Goal: Information Seeking & Learning: Learn about a topic

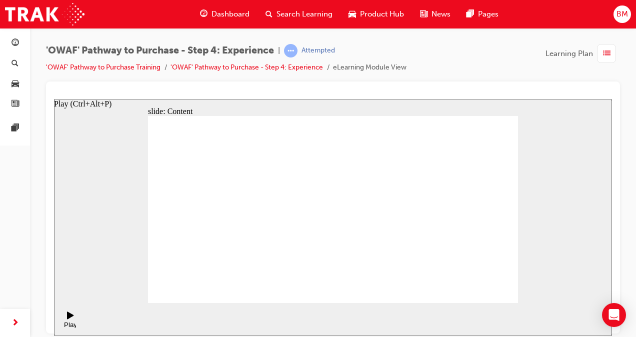
click at [67, 321] on div "Play (Ctrl+Alt+P)" at bounding box center [70, 328] width 17 height 15
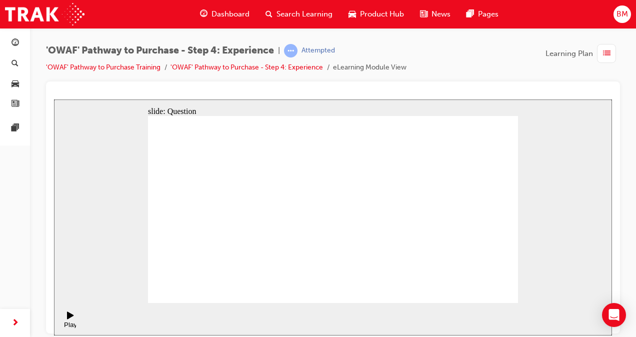
checkbox input "true"
drag, startPoint x: 336, startPoint y: 235, endPoint x: 328, endPoint y: 237, distance: 8.2
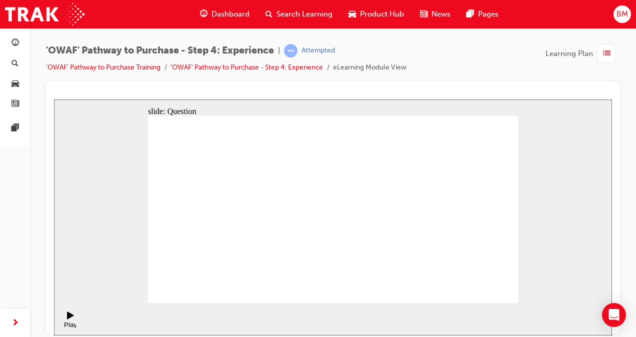
checkbox input "true"
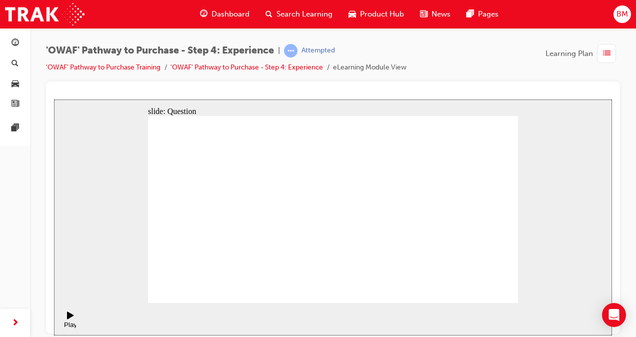
drag, startPoint x: 459, startPoint y: 215, endPoint x: 234, endPoint y: 228, distance: 225.4
drag, startPoint x: 452, startPoint y: 221, endPoint x: 221, endPoint y: 230, distance: 231.7
drag, startPoint x: 465, startPoint y: 220, endPoint x: 461, endPoint y: 224, distance: 5.3
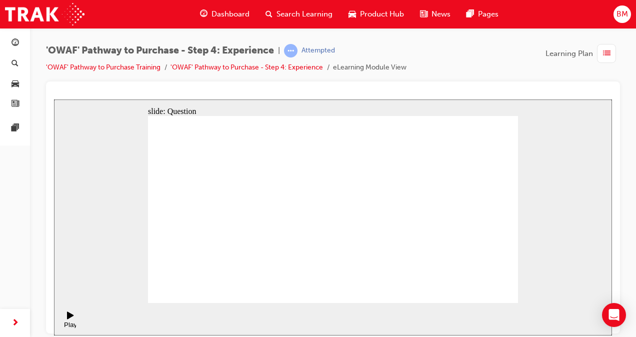
drag, startPoint x: 462, startPoint y: 222, endPoint x: 360, endPoint y: 244, distance: 104.4
drag, startPoint x: 451, startPoint y: 229, endPoint x: 229, endPoint y: 235, distance: 222.1
drag, startPoint x: 462, startPoint y: 220, endPoint x: 232, endPoint y: 229, distance: 230.7
drag, startPoint x: 454, startPoint y: 223, endPoint x: 353, endPoint y: 233, distance: 101.0
drag, startPoint x: 447, startPoint y: 228, endPoint x: 339, endPoint y: 240, distance: 108.7
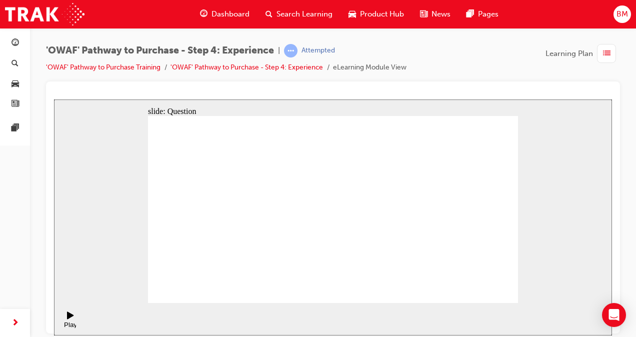
drag, startPoint x: 453, startPoint y: 226, endPoint x: 336, endPoint y: 238, distance: 117.6
drag, startPoint x: 471, startPoint y: 218, endPoint x: 253, endPoint y: 232, distance: 218.5
drag, startPoint x: 464, startPoint y: 231, endPoint x: 253, endPoint y: 245, distance: 211.4
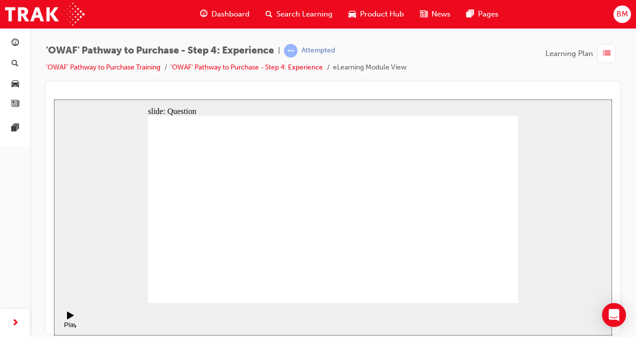
drag, startPoint x: 446, startPoint y: 235, endPoint x: 375, endPoint y: 243, distance: 71.5
drag, startPoint x: 465, startPoint y: 227, endPoint x: 231, endPoint y: 248, distance: 235.0
drag, startPoint x: 476, startPoint y: 235, endPoint x: 253, endPoint y: 247, distance: 223.8
drag, startPoint x: 461, startPoint y: 231, endPoint x: 373, endPoint y: 246, distance: 89.4
drag, startPoint x: 463, startPoint y: 236, endPoint x: 255, endPoint y: 248, distance: 208.9
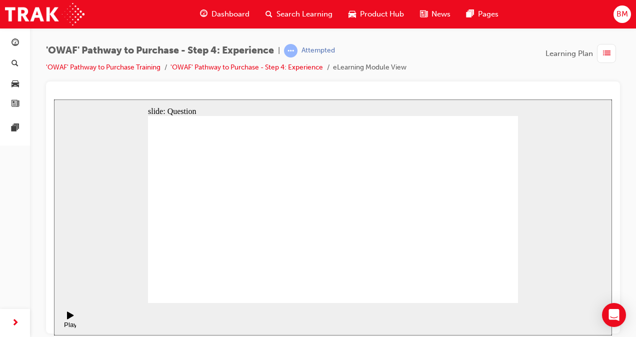
drag, startPoint x: 448, startPoint y: 231, endPoint x: 239, endPoint y: 257, distance: 211.1
drag, startPoint x: 332, startPoint y: 263, endPoint x: 415, endPoint y: 208, distance: 99.6
drag, startPoint x: 374, startPoint y: 264, endPoint x: 338, endPoint y: 209, distance: 65.7
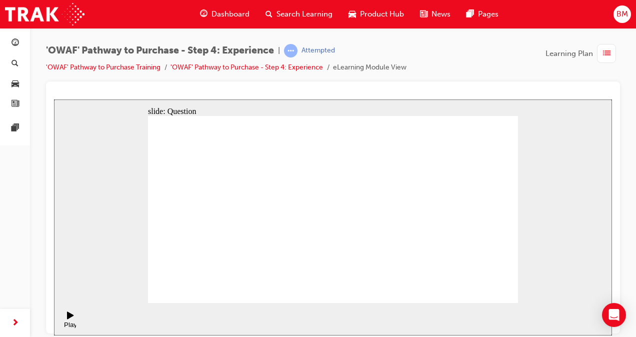
drag, startPoint x: 418, startPoint y: 268, endPoint x: 399, endPoint y: 260, distance: 20.6
drag, startPoint x: 375, startPoint y: 198, endPoint x: 409, endPoint y: 259, distance: 70.3
drag, startPoint x: 447, startPoint y: 264, endPoint x: 391, endPoint y: 213, distance: 75.7
drag, startPoint x: 493, startPoint y: 267, endPoint x: 445, endPoint y: 221, distance: 66.1
drag, startPoint x: 404, startPoint y: 246, endPoint x: 497, endPoint y: 197, distance: 105.1
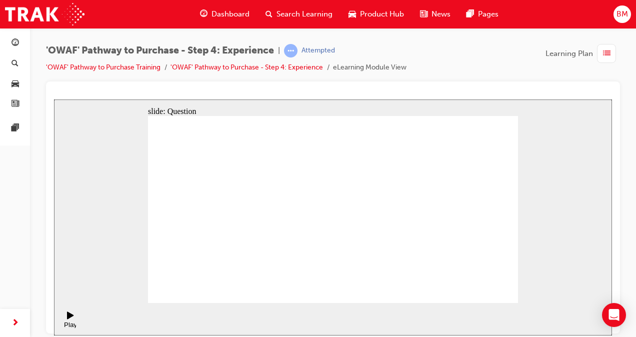
drag, startPoint x: 277, startPoint y: 266, endPoint x: 327, endPoint y: 184, distance: 96.0
drag, startPoint x: 351, startPoint y: 248, endPoint x: 446, endPoint y: 183, distance: 115.0
drag, startPoint x: 384, startPoint y: 261, endPoint x: 415, endPoint y: 210, distance: 59.9
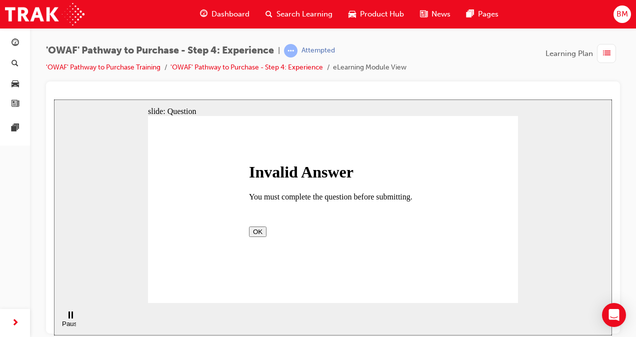
click at [267, 234] on button "OK" at bounding box center [258, 231] width 18 height 11
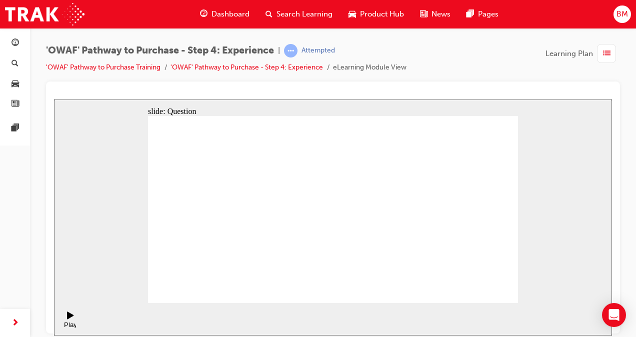
radio input "true"
click at [344, 245] on span "Rectangle 1 Rectangle 1 Correct That’s correct. Toyota vehicles are renowned fo…" at bounding box center [333, 214] width 370 height 196
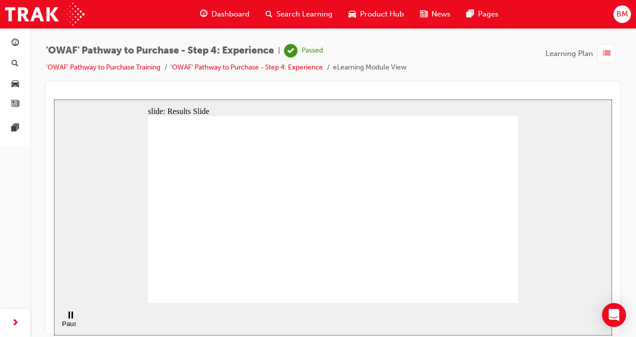
click at [144, 68] on link "'OWAF' Pathway to Purchase Training" at bounding box center [103, 67] width 115 height 9
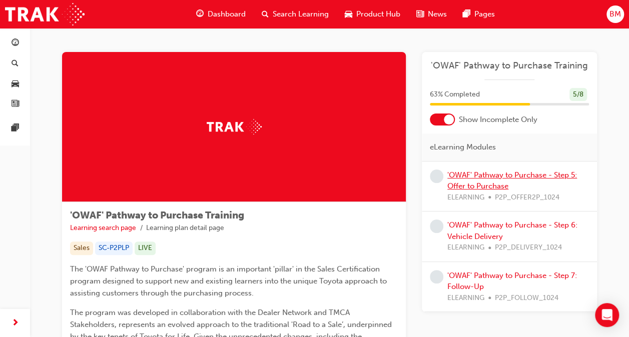
click at [467, 173] on link "'OWAF' Pathway to Purchase - Step 5: Offer to Purchase" at bounding box center [512, 181] width 130 height 21
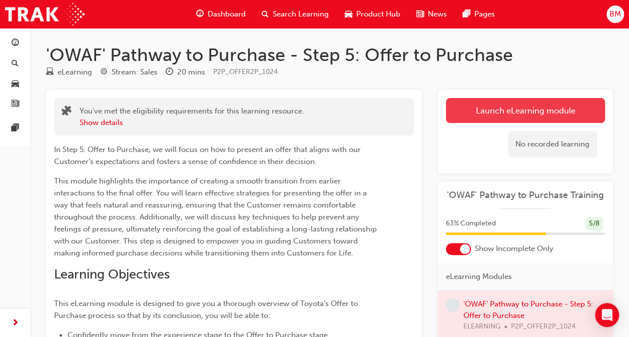
click at [492, 114] on link "Launch eLearning module" at bounding box center [525, 110] width 159 height 25
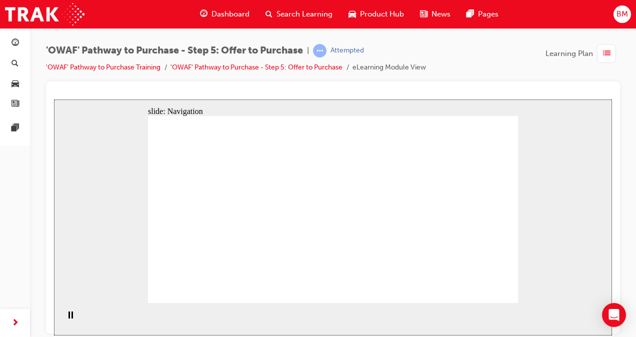
click at [72, 318] on rect "Pause (Ctrl+Alt+P)" at bounding box center [73, 314] width 2 height 7
